Goal: Entertainment & Leisure: Consume media (video, audio)

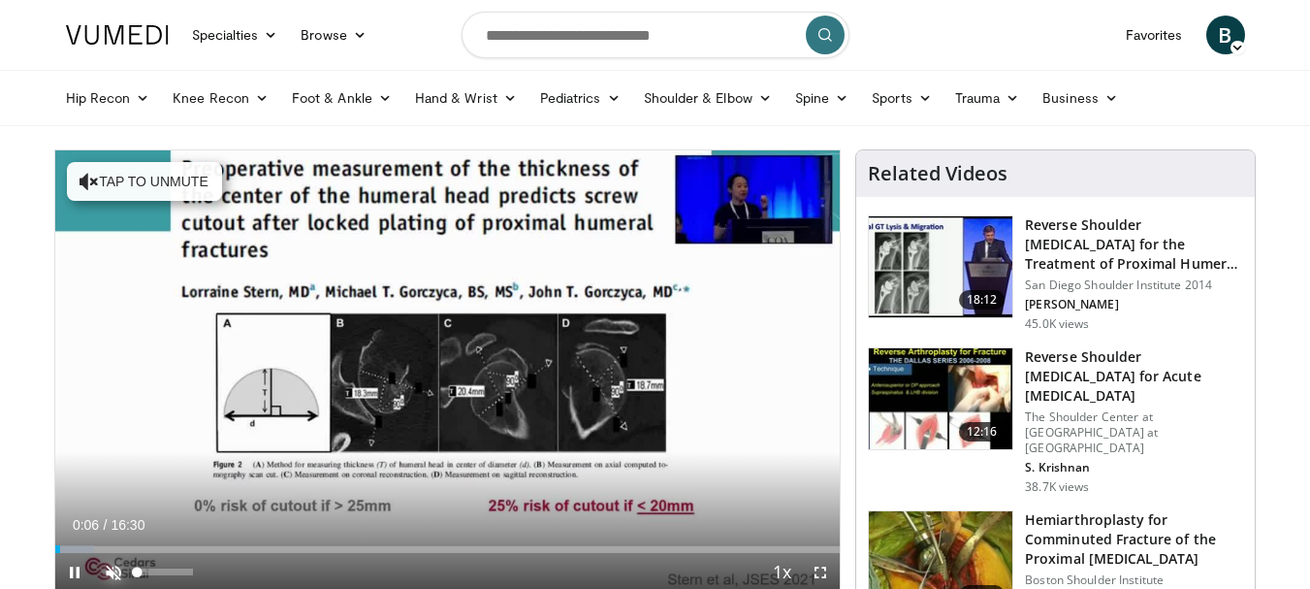
click at [110, 567] on span "Video Player" at bounding box center [113, 572] width 39 height 39
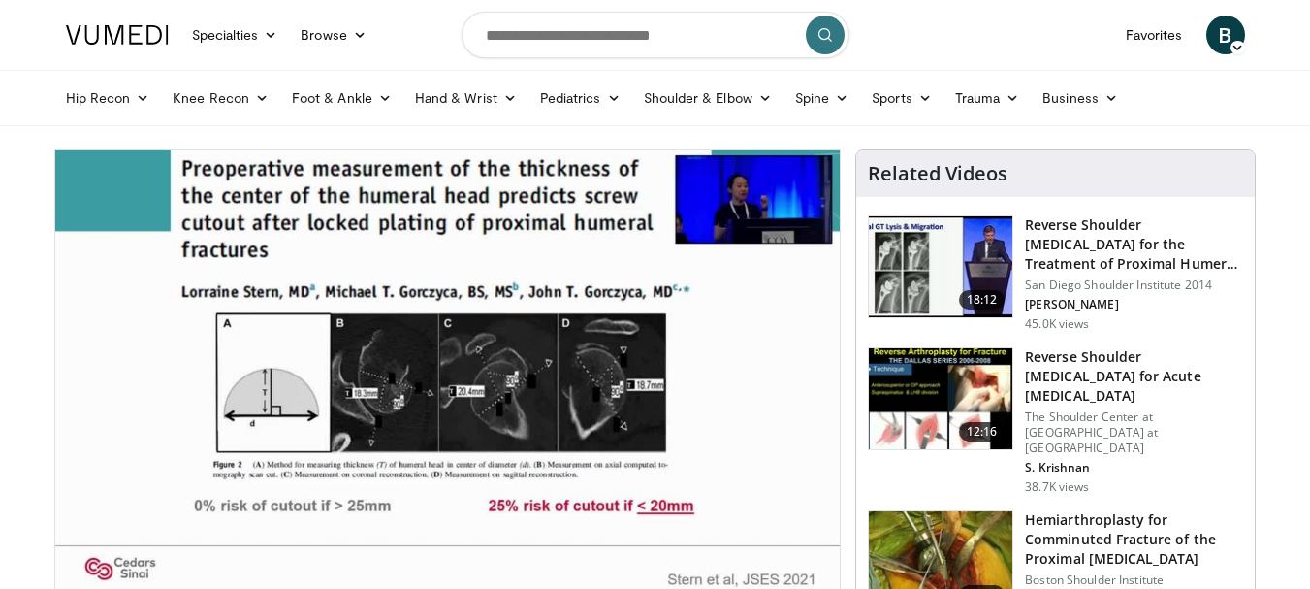
scroll to position [97, 0]
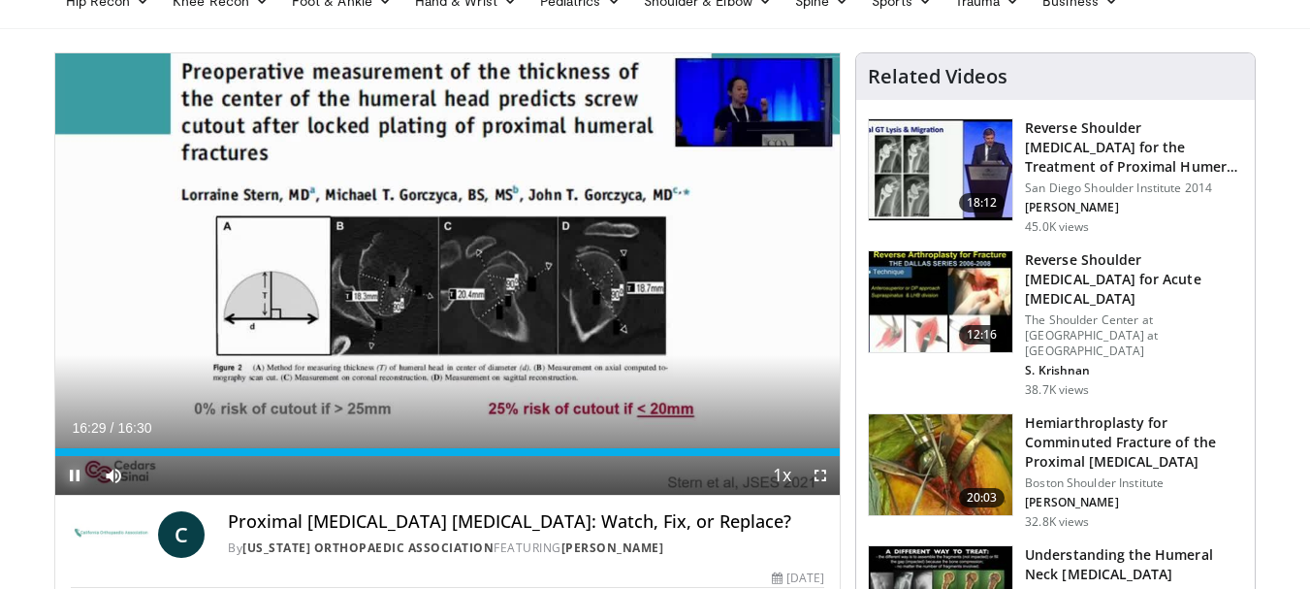
click at [72, 470] on span "Video Player" at bounding box center [74, 475] width 39 height 39
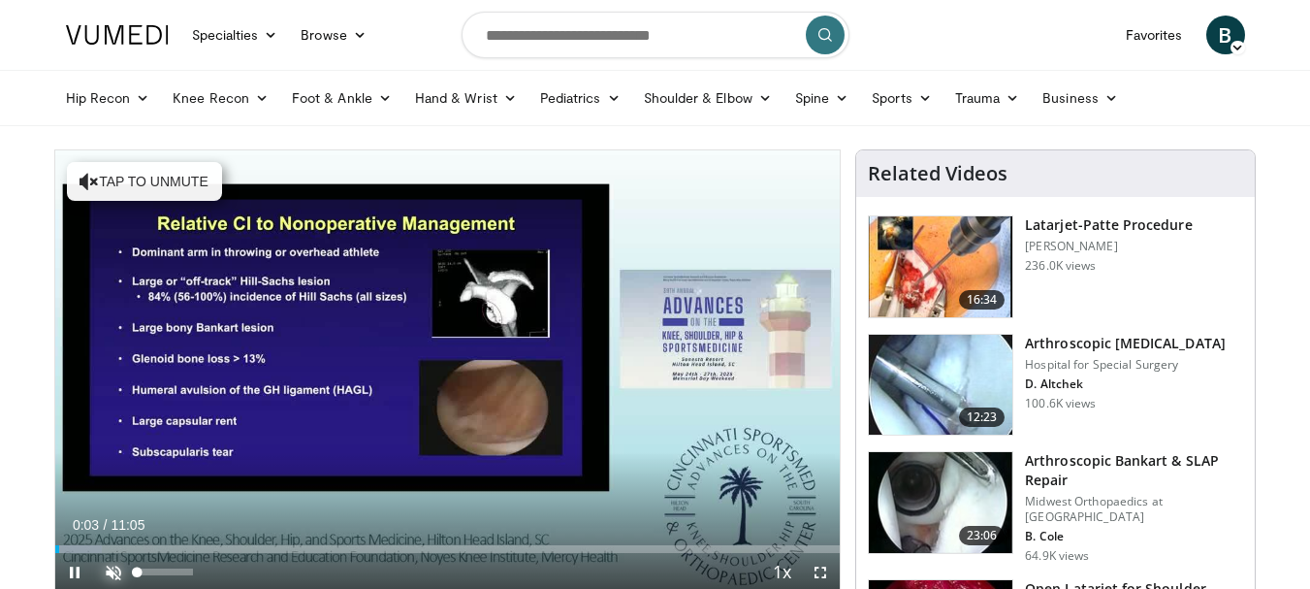
click at [105, 566] on span "Video Player" at bounding box center [113, 572] width 39 height 39
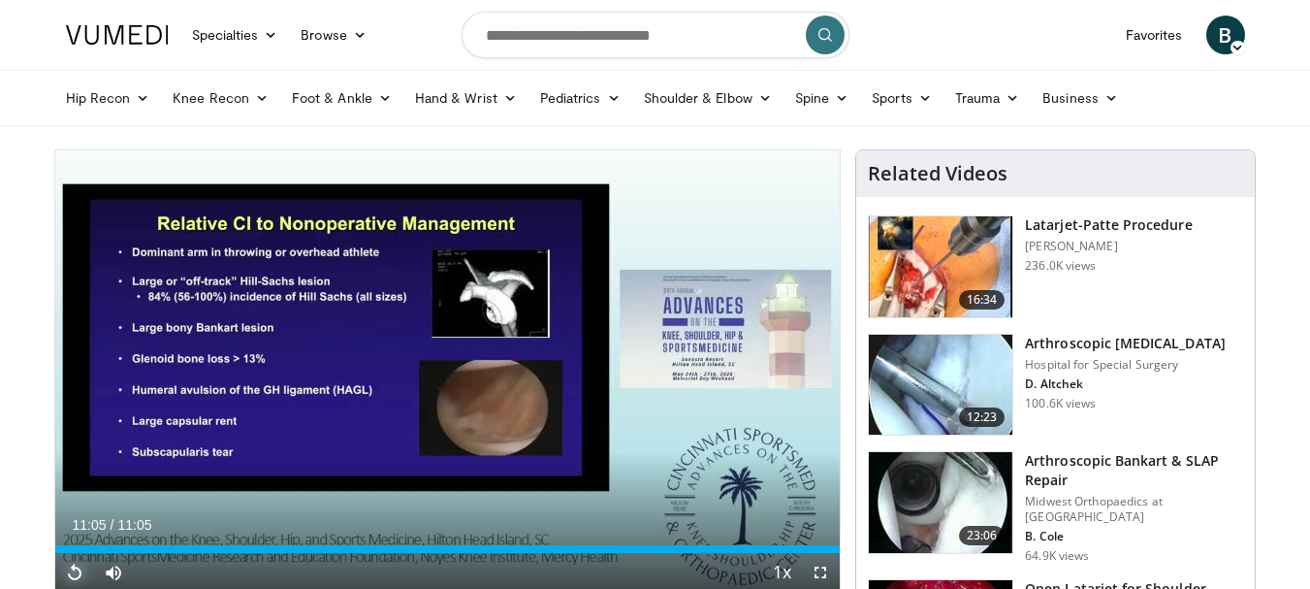
click at [64, 566] on span "Video Player" at bounding box center [74, 572] width 39 height 39
